Goal: Find specific page/section: Find specific page/section

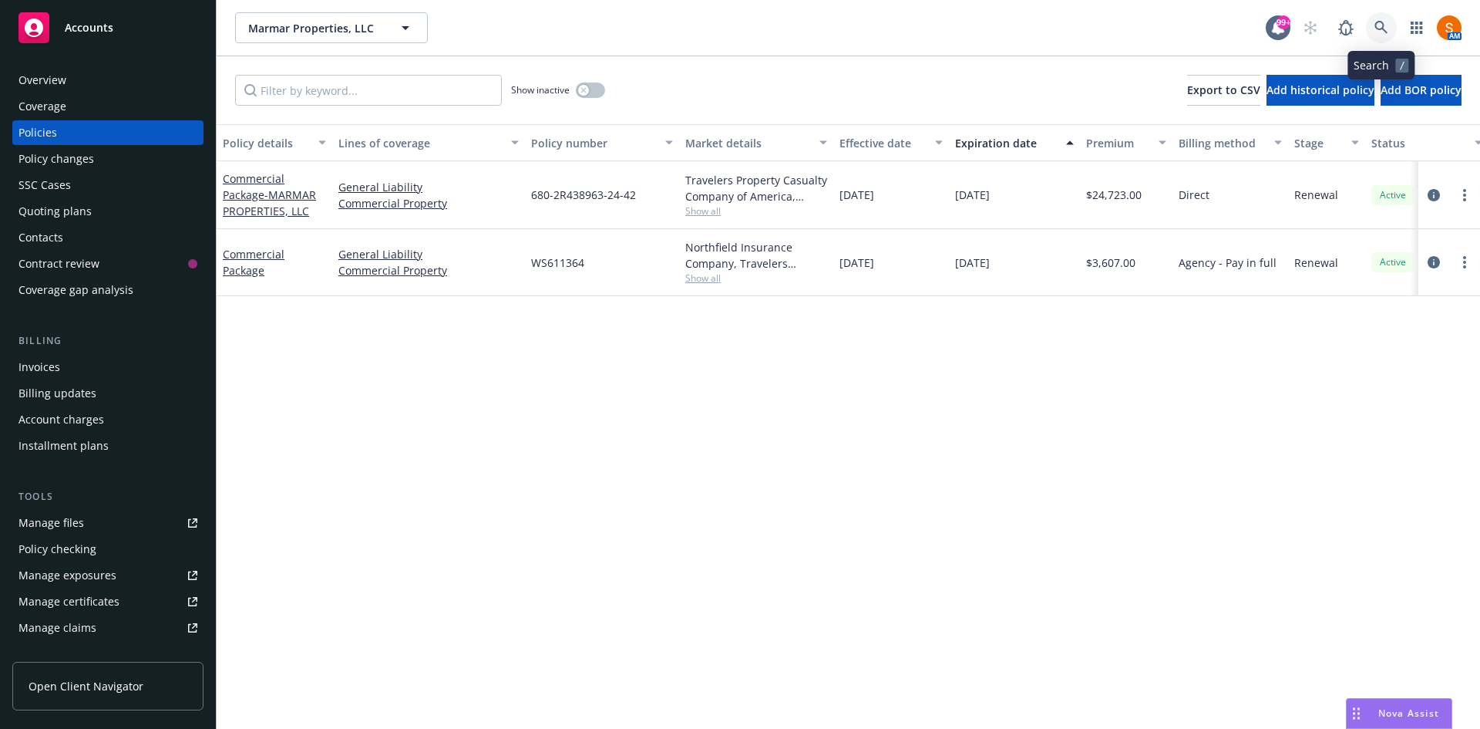
click at [1373, 29] on link at bounding box center [1381, 27] width 31 height 31
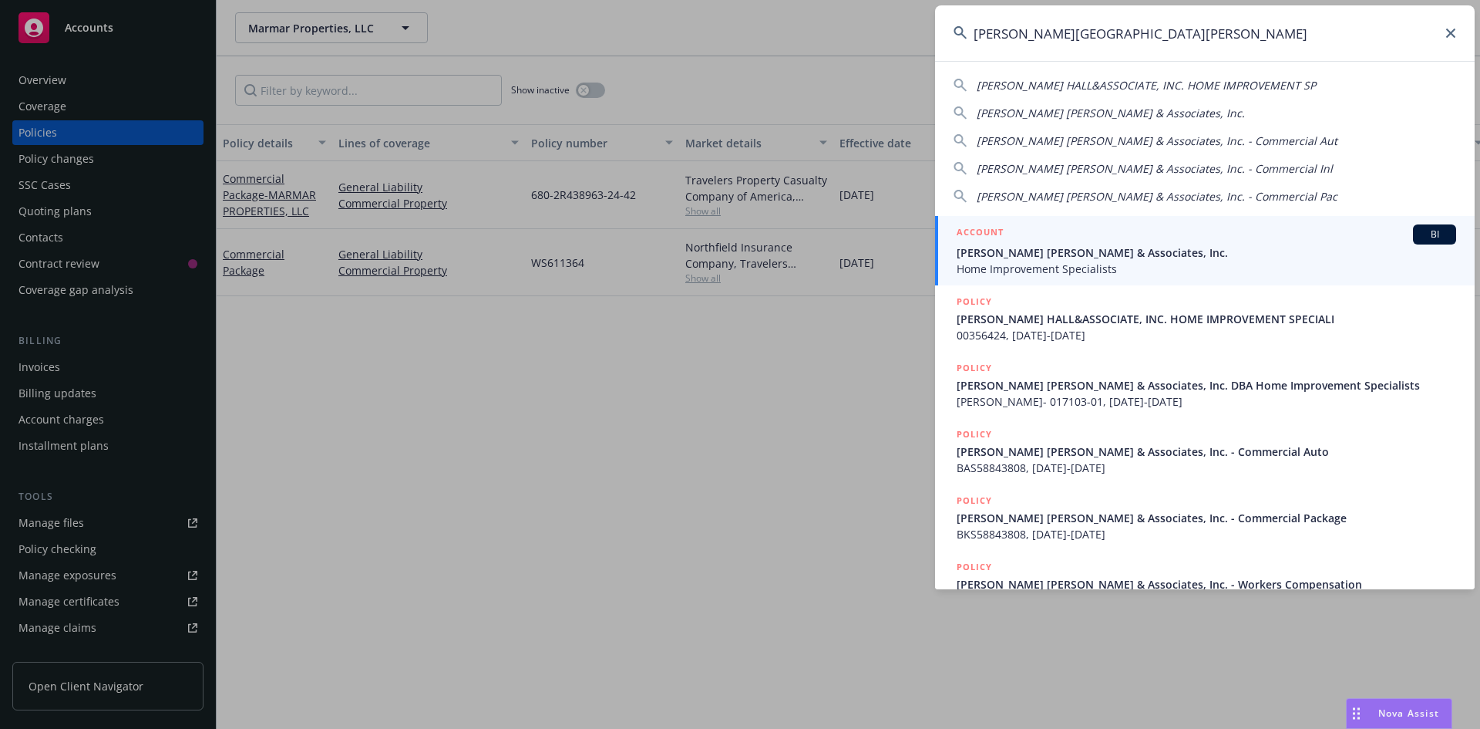
type input "[PERSON_NAME][GEOGRAPHIC_DATA][PERSON_NAME]"
click at [1100, 256] on span "[PERSON_NAME] [PERSON_NAME] & Associates, Inc." at bounding box center [1207, 252] width 500 height 16
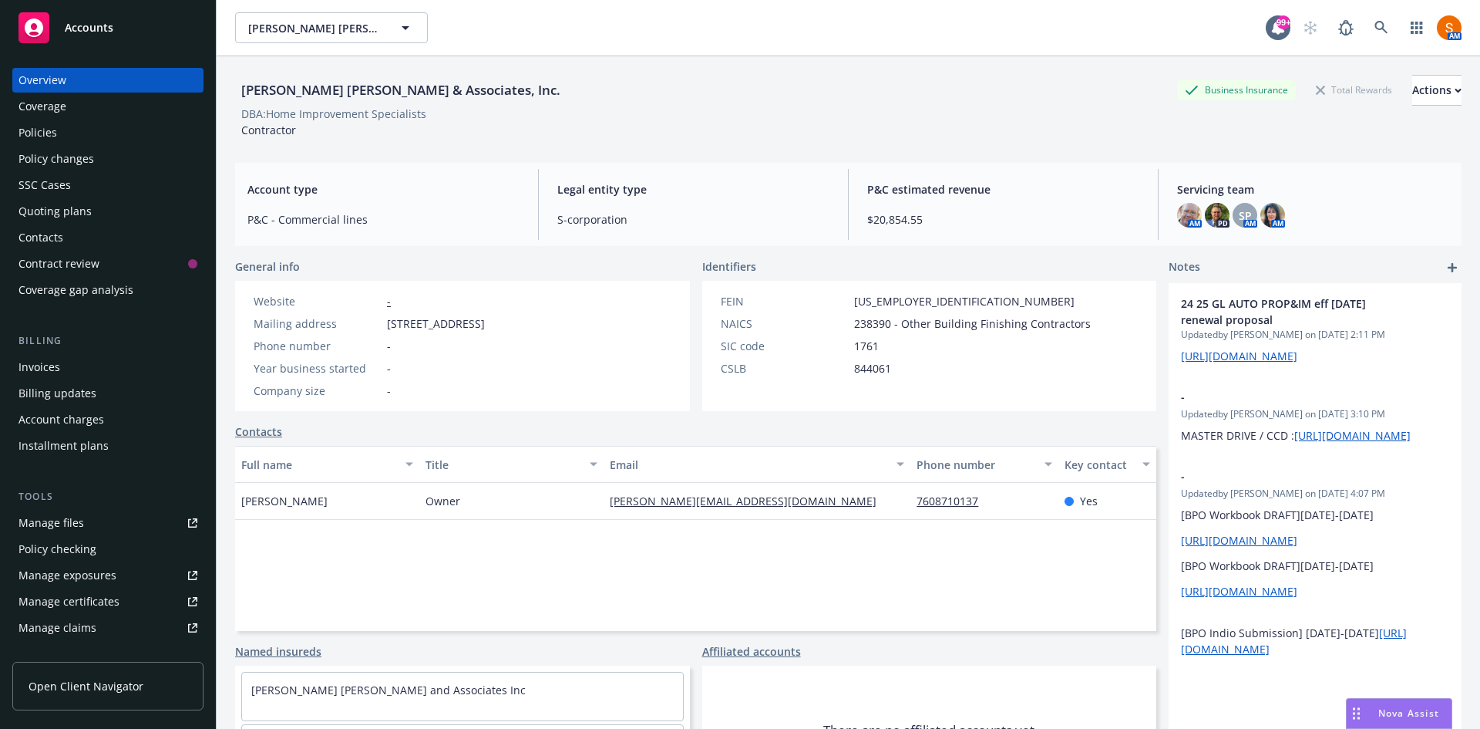
click at [36, 139] on div "Policies" at bounding box center [38, 132] width 39 height 25
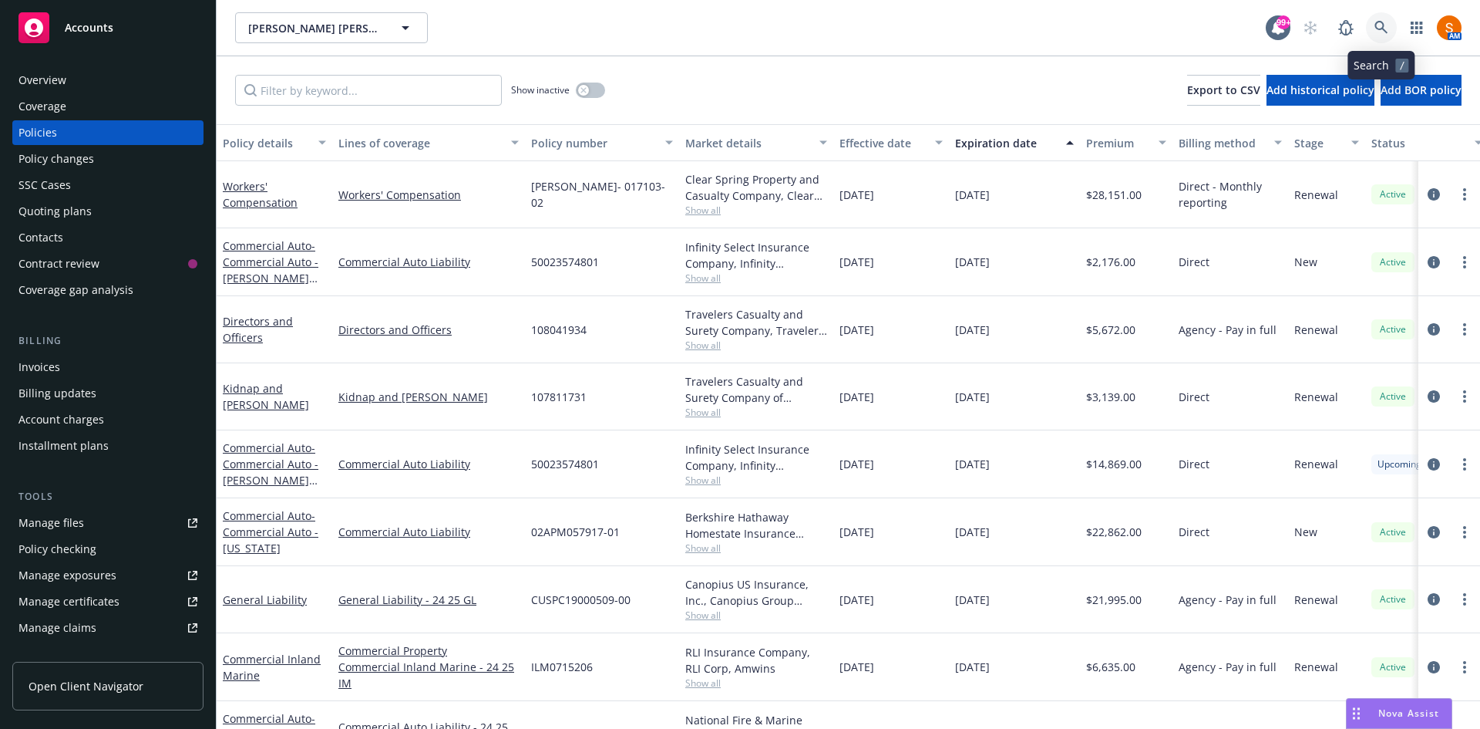
click at [1390, 35] on link at bounding box center [1381, 27] width 31 height 31
